Goal: Transaction & Acquisition: Book appointment/travel/reservation

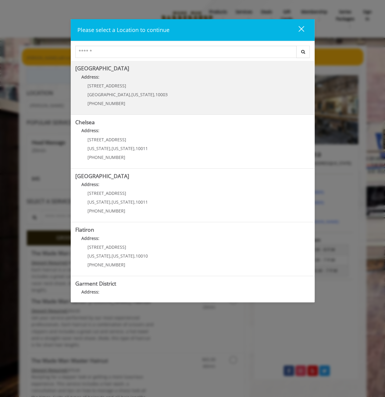
click at [131, 94] on span "New York" at bounding box center [142, 95] width 23 height 6
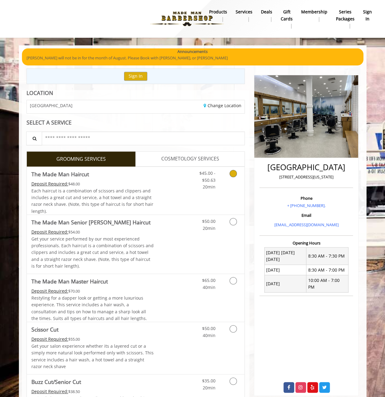
click at [128, 184] on div "Deposit Required: $48.00" at bounding box center [92, 184] width 123 height 7
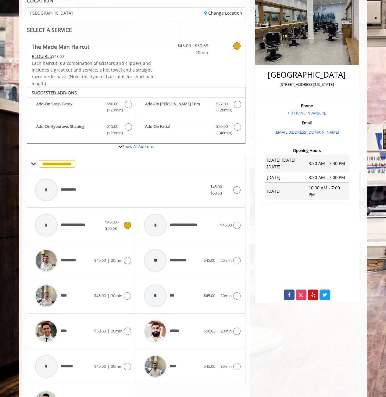
scroll to position [134, 0]
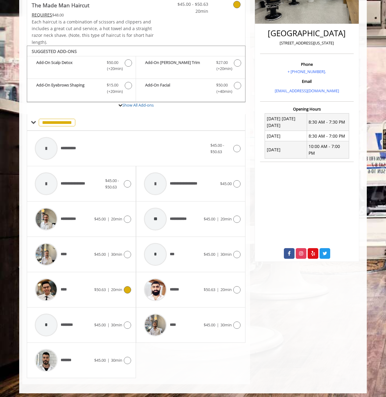
click at [104, 295] on div "**** $50.63 | 20min" at bounding box center [81, 290] width 99 height 29
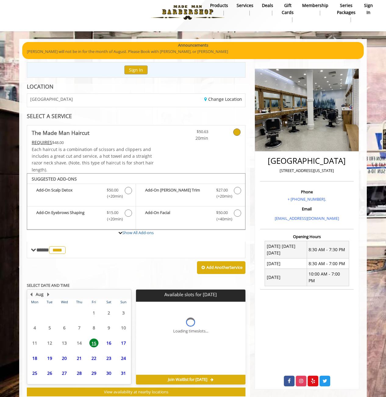
scroll to position [23, 0]
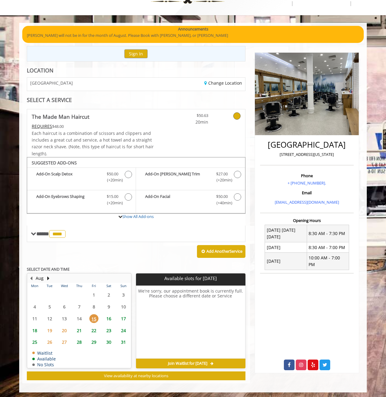
click at [126, 316] on span "17" at bounding box center [123, 319] width 9 height 9
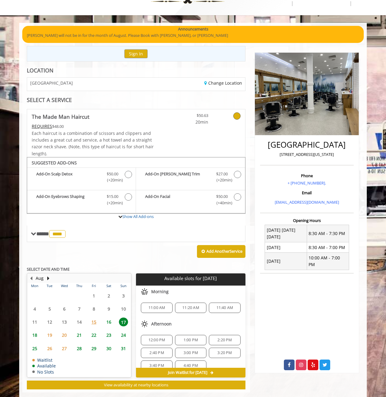
click at [112, 319] on span "16" at bounding box center [108, 322] width 9 height 9
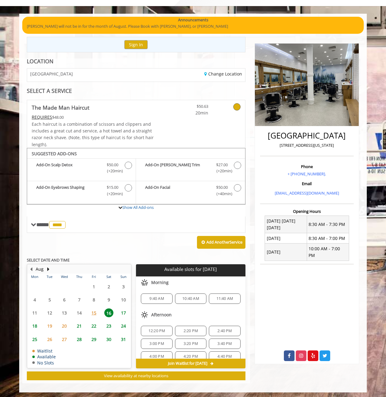
scroll to position [52, 0]
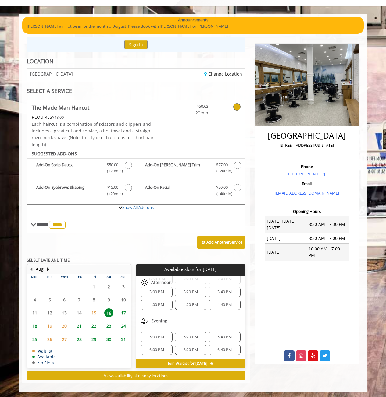
click at [124, 310] on span "17" at bounding box center [123, 313] width 9 height 9
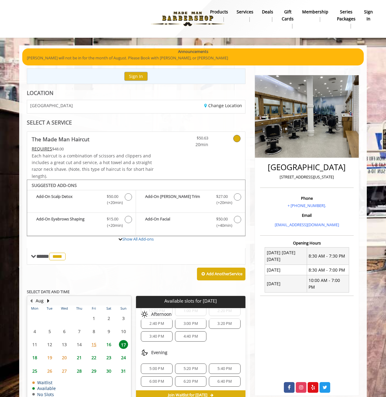
scroll to position [32, 0]
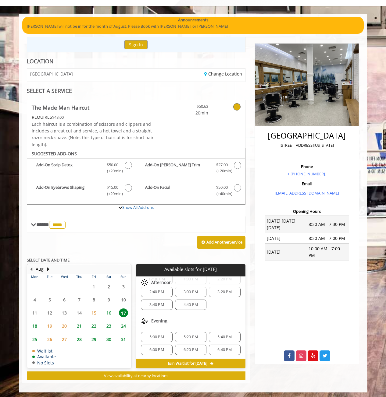
click at [107, 311] on span "16" at bounding box center [108, 313] width 9 height 9
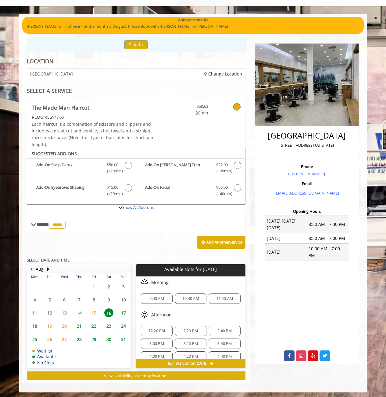
scroll to position [52, 0]
